Goal: Task Accomplishment & Management: Complete application form

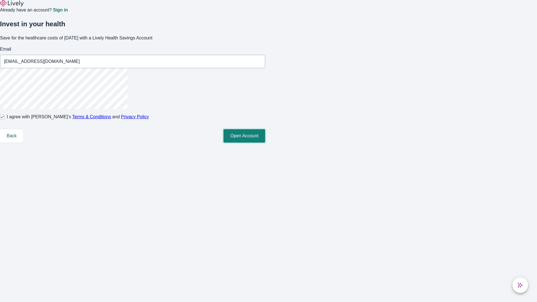
click at [265, 143] on button "Open Account" at bounding box center [244, 135] width 42 height 13
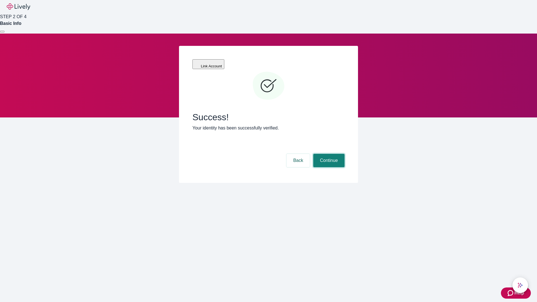
click at [328, 154] on button "Continue" at bounding box center [328, 160] width 31 height 13
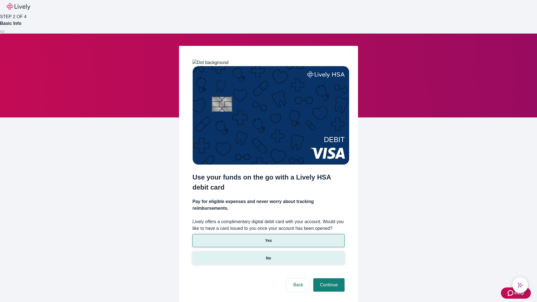
click at [268, 255] on p "No" at bounding box center [268, 258] width 5 height 6
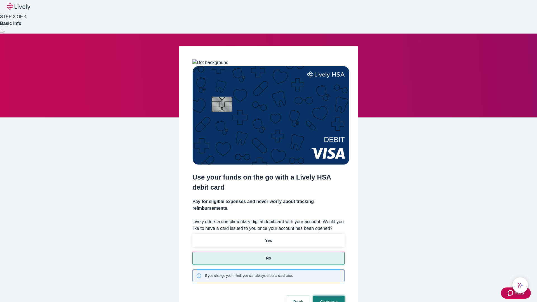
click at [328, 296] on button "Continue" at bounding box center [328, 302] width 31 height 13
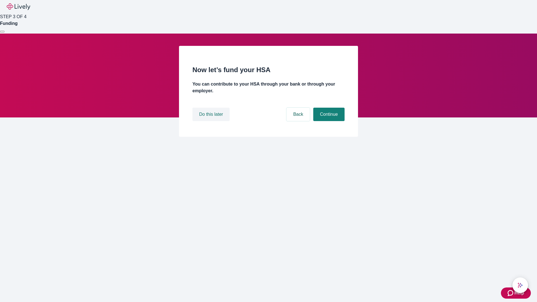
click at [212, 121] on button "Do this later" at bounding box center [210, 114] width 37 height 13
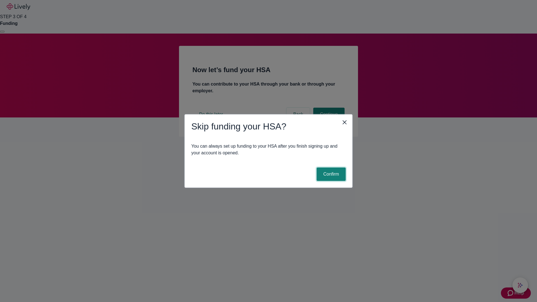
click at [330, 174] on button "Confirm" at bounding box center [331, 174] width 29 height 13
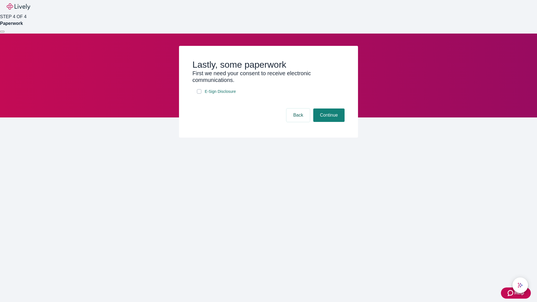
click at [199, 94] on input "E-Sign Disclosure" at bounding box center [199, 91] width 4 height 4
checkbox input "true"
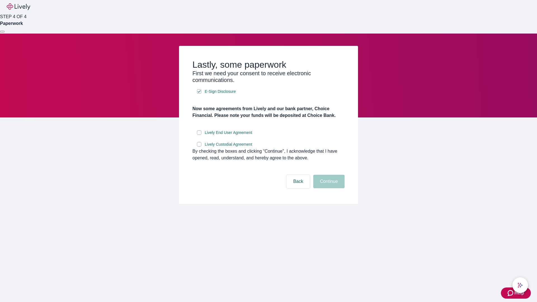
click at [199, 135] on input "Lively End User Agreement" at bounding box center [199, 132] width 4 height 4
checkbox input "true"
click at [199, 147] on input "Lively Custodial Agreement" at bounding box center [199, 144] width 4 height 4
checkbox input "true"
click at [328, 188] on button "Continue" at bounding box center [328, 181] width 31 height 13
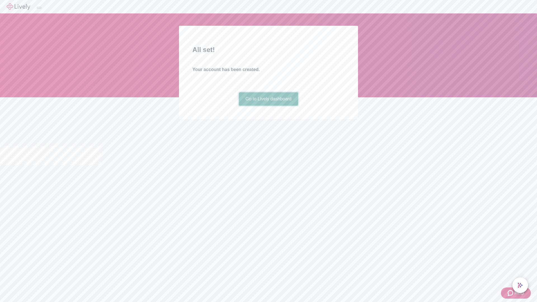
click at [268, 106] on link "Go to Lively dashboard" at bounding box center [269, 98] width 60 height 13
